Goal: Task Accomplishment & Management: Manage account settings

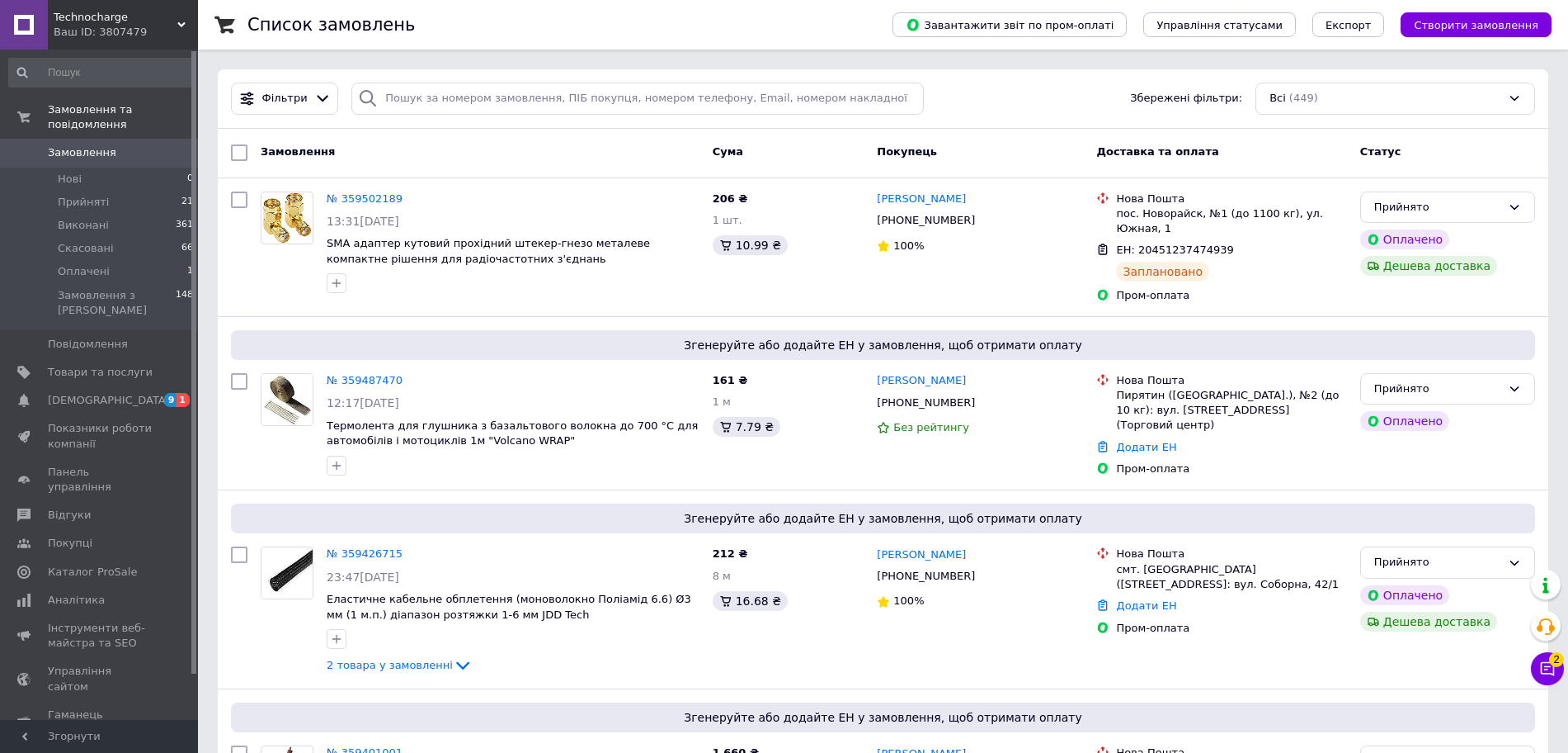
click at [65, 146] on span "Замовлення" at bounding box center [82, 152] width 68 height 14
click at [94, 168] on li "Нові 0" at bounding box center [101, 179] width 203 height 23
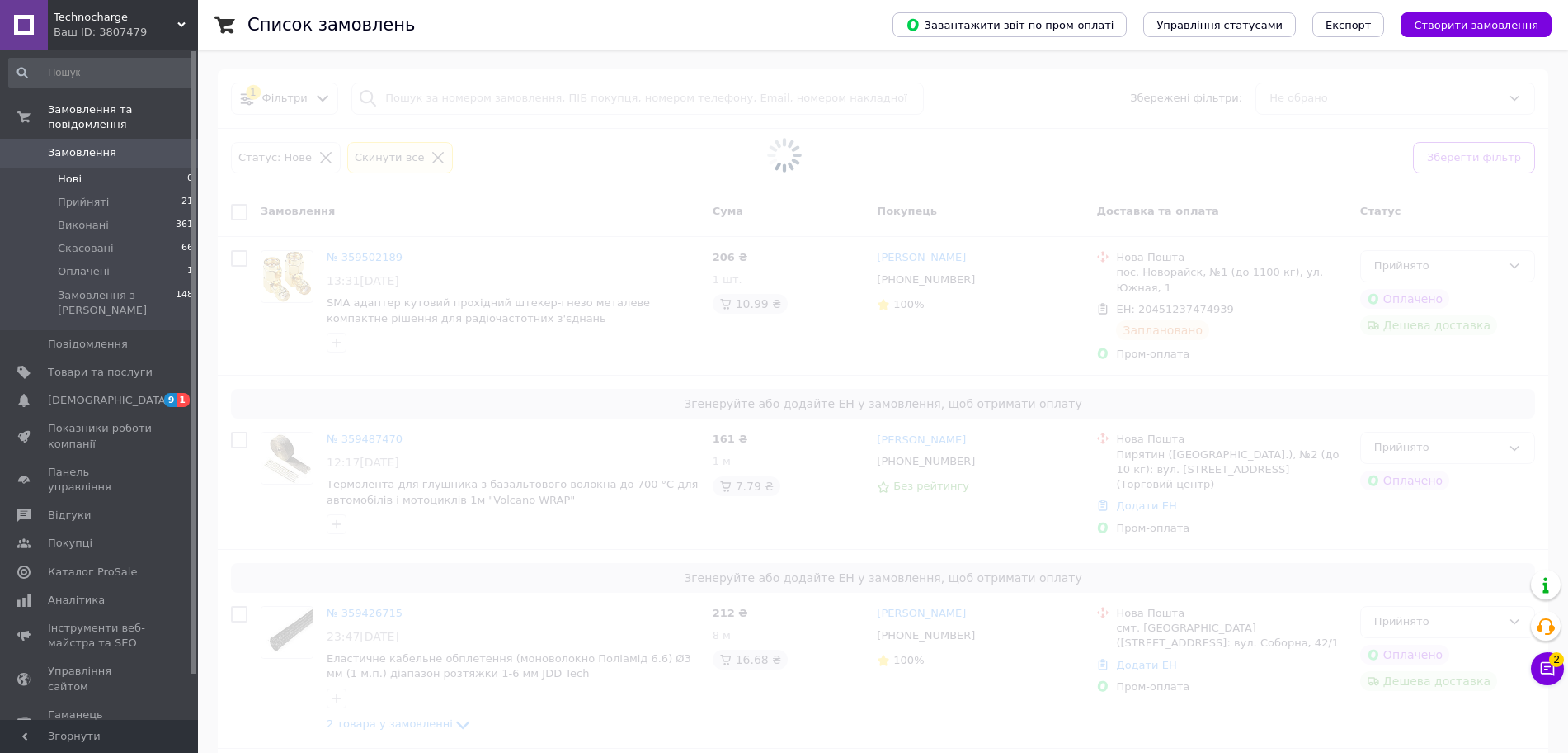
click at [89, 146] on span "Замовлення" at bounding box center [82, 152] width 68 height 14
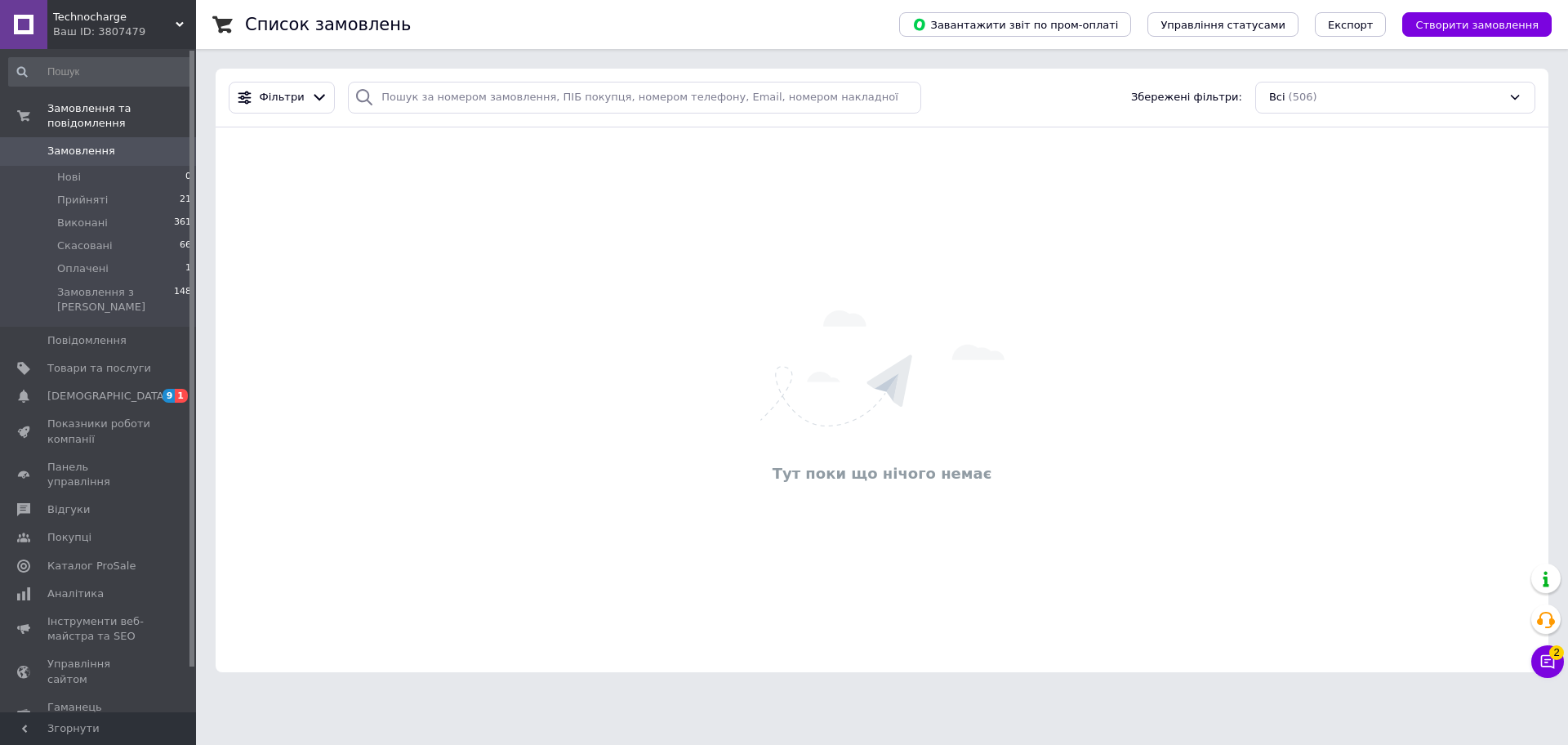
click at [101, 144] on span "Замовлення" at bounding box center [81, 151] width 67 height 14
